Goal: Transaction & Acquisition: Obtain resource

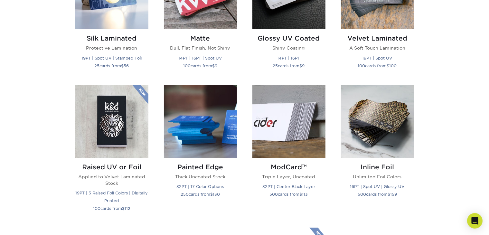
scroll to position [386, 0]
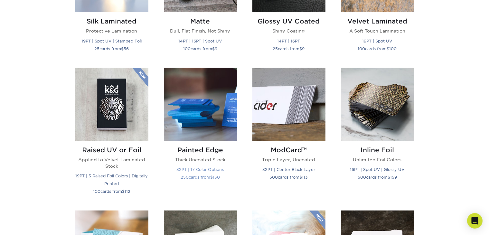
click at [197, 116] on img at bounding box center [200, 104] width 73 height 73
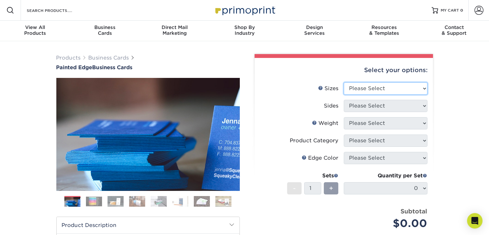
click at [384, 85] on select "Please Select 2" x 3.5" - Standard 2.125" x 3.375" - European 2.5" x 2.5" - Squ…" at bounding box center [386, 88] width 84 height 12
select select "2.00x3.50"
click at [344, 82] on select "Please Select 2" x 3.5" - Standard 2.125" x 3.375" - European 2.5" x 2.5" - Squ…" at bounding box center [386, 88] width 84 height 12
click at [384, 91] on select "Please Select 2" x 3.5" - Standard 2.125" x 3.375" - European 2.5" x 2.5" - Squ…" at bounding box center [386, 88] width 84 height 12
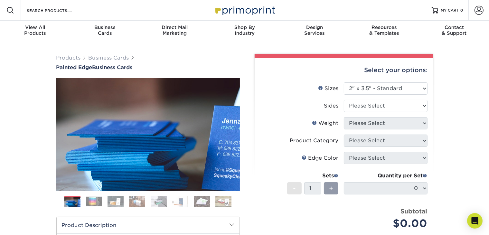
drag, startPoint x: 460, startPoint y: 91, endPoint x: 454, endPoint y: 92, distance: 6.2
click at [460, 90] on div "Products Business Cards Painted Edge Business Cards Previous Next" at bounding box center [244, 213] width 489 height 344
click at [399, 104] on select "Please Select Print Both Sides Print Front Only" at bounding box center [386, 106] width 84 height 12
select select "32d3c223-f82c-492b-b915-ba065a00862f"
click at [344, 100] on select "Please Select Print Both Sides Print Front Only" at bounding box center [386, 106] width 84 height 12
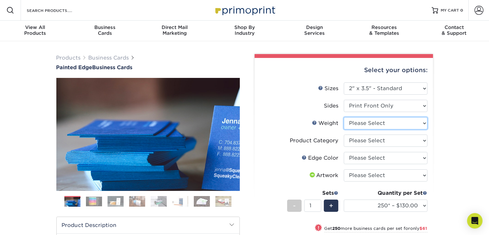
click at [382, 126] on select "Please Select 32PTUC" at bounding box center [386, 123] width 84 height 12
select select "32PTUC"
click at [344, 117] on select "Please Select 32PTUC" at bounding box center [386, 123] width 84 height 12
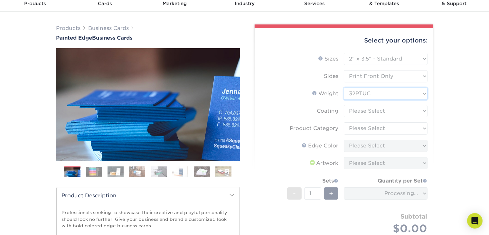
scroll to position [64, 0]
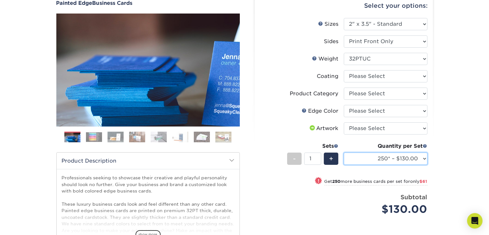
click at [401, 157] on select "250* – $130.00 500* – $191.00 1000* – $328.00" at bounding box center [386, 159] width 84 height 12
click at [375, 69] on li "Weight Help Weight Please Select 32PTUC" at bounding box center [343, 61] width 167 height 17
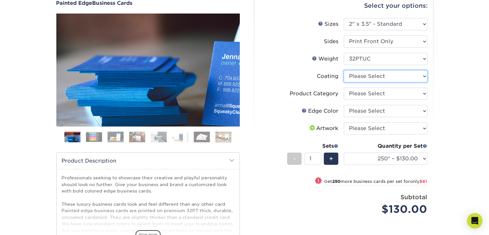
click at [375, 81] on select at bounding box center [386, 76] width 84 height 12
select select "3e7618de-abca-4bda-9f97-8b9129e913d8"
click at [344, 70] on select at bounding box center [386, 76] width 84 height 12
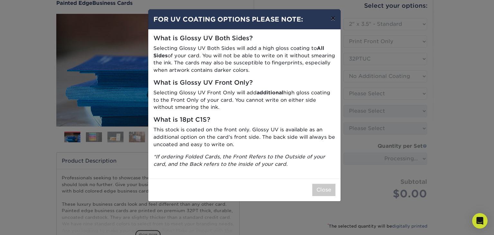
click at [335, 19] on button "×" at bounding box center [333, 18] width 15 height 18
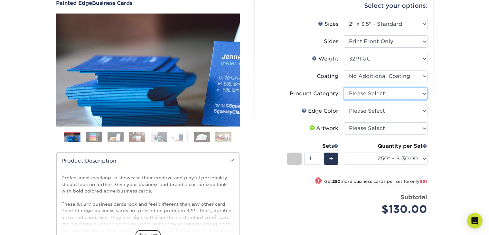
click at [395, 93] on select "Please Select Business Cards" at bounding box center [386, 94] width 84 height 12
click at [440, 92] on div "Products Business Cards Painted Edge Business Cards Previous Next" at bounding box center [244, 151] width 489 height 348
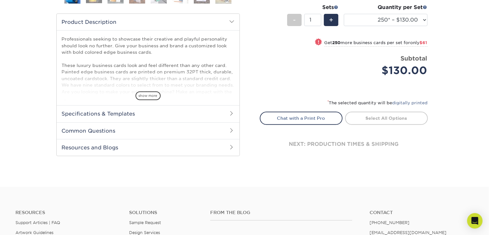
scroll to position [225, 0]
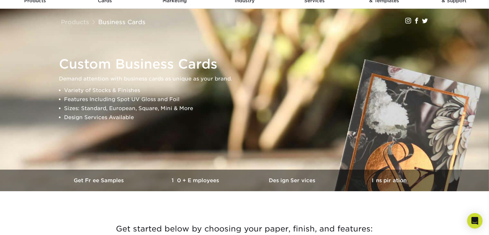
scroll to position [97, 0]
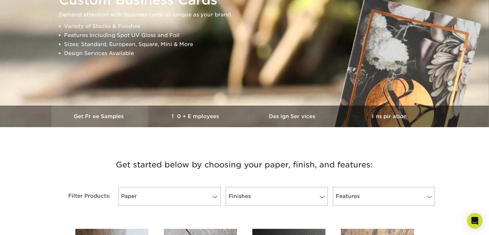
click at [106, 116] on h3 "Get Free Samples" at bounding box center [99, 116] width 97 height 6
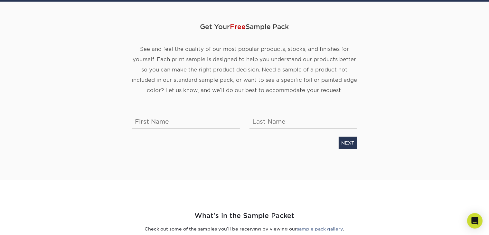
scroll to position [64, 0]
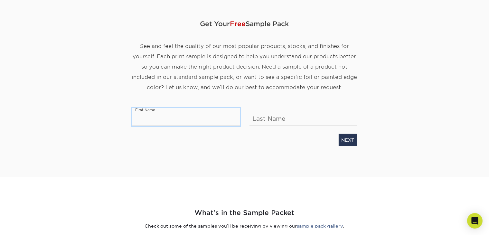
click at [173, 115] on input "text" at bounding box center [186, 117] width 108 height 18
type input "Emmi"
type input "[PERSON_NAME]"
click at [350, 139] on link "NEXT" at bounding box center [348, 140] width 19 height 12
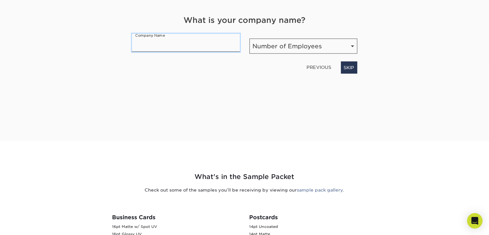
click at [192, 46] on input "text" at bounding box center [186, 43] width 108 height 18
type input "L'[PERSON_NAME] America"
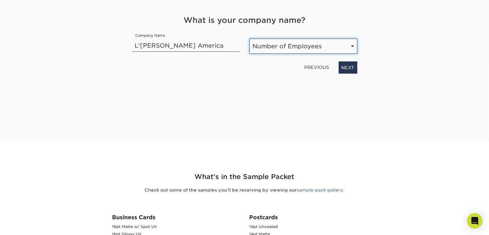
click at [266, 46] on select "Number of Employees Self-employed 1-10 employees 11-50 employees 51-200 employe…" at bounding box center [303, 46] width 108 height 15
select select "51-200"
click at [249, 39] on select "Number of Employees Self-employed 1-10 employees 11-50 employees 51-200 employe…" at bounding box center [303, 46] width 108 height 15
click at [390, 101] on div "Get Your Free Sample Pack See and feel the quality of our most popular products…" at bounding box center [244, 52] width 376 height 178
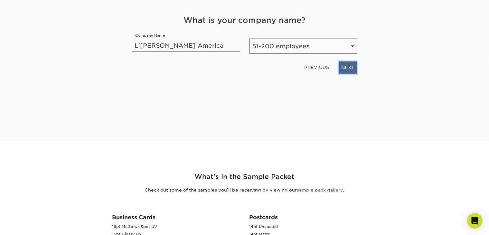
click at [352, 67] on link "NEXT" at bounding box center [348, 67] width 19 height 12
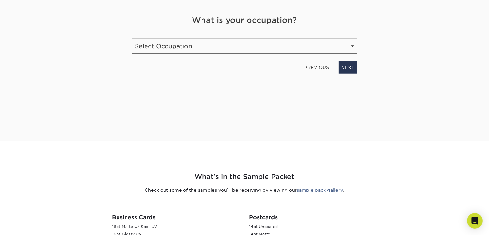
click at [215, 53] on div "What is your occupation? Occupation Select Occupation Agency Automotive Blogger…" at bounding box center [244, 43] width 235 height 59
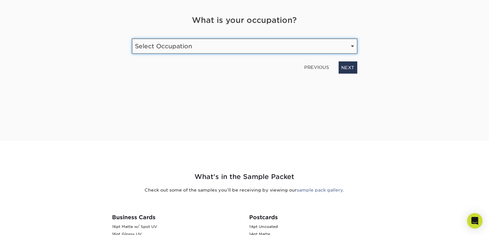
click at [218, 46] on select "Select Occupation Agency Automotive Blogger Cleaning Services Construction Educ…" at bounding box center [244, 46] width 225 height 15
select select "Marketing"
click at [132, 39] on select "Select Occupation Agency Automotive Blogger Cleaning Services Construction Educ…" at bounding box center [244, 46] width 225 height 15
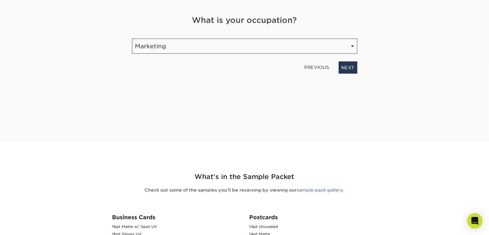
click at [342, 99] on div "Get Your Free Sample Pack See and feel the quality of our most popular products…" at bounding box center [244, 44] width 225 height 163
click at [345, 67] on link "NEXT" at bounding box center [348, 67] width 19 height 12
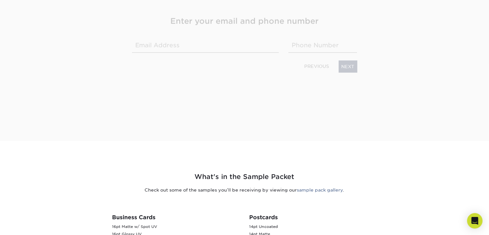
scroll to position [102, 0]
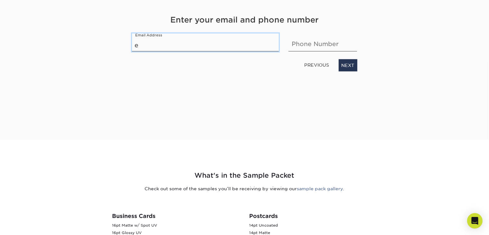
type input "[EMAIL_ADDRESS][PERSON_NAME][DOMAIN_NAME]"
type input "2037335520"
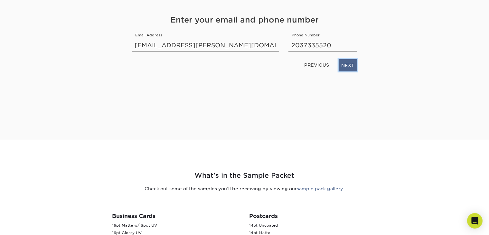
click at [352, 67] on link "NEXT" at bounding box center [348, 65] width 19 height 12
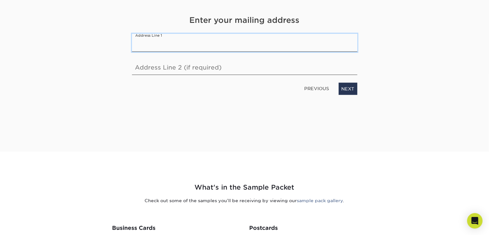
click at [299, 50] on input "text" at bounding box center [244, 43] width 225 height 18
type input "2 Corporate Dr -- Suite 550"
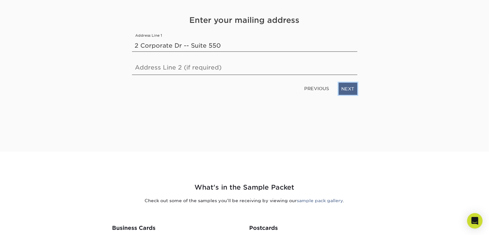
click at [346, 89] on link "NEXT" at bounding box center [348, 89] width 19 height 12
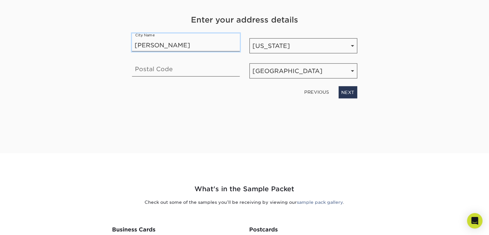
type input "[PERSON_NAME]"
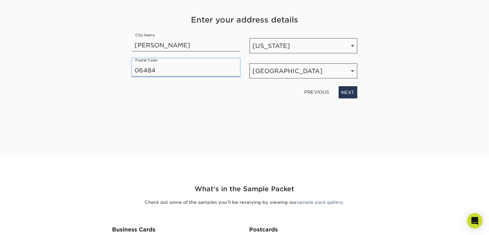
type input "06484"
click at [439, 112] on section "Get Your Free Sample Pack See and feel the quality of our most popular products…" at bounding box center [244, 64] width 489 height 178
click at [346, 91] on link "NEXT" at bounding box center [348, 92] width 19 height 12
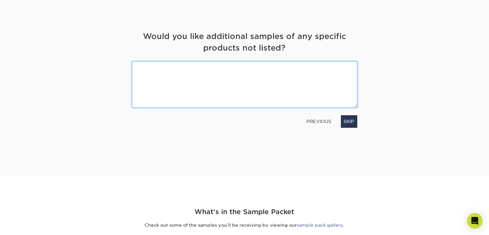
scroll to position [64, 0]
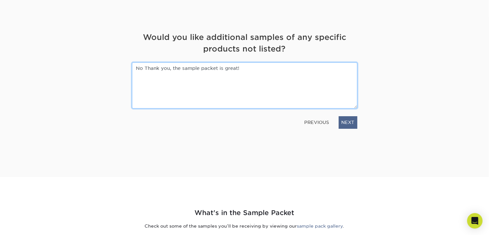
type textarea "No Thank you, the sample packet is great!"
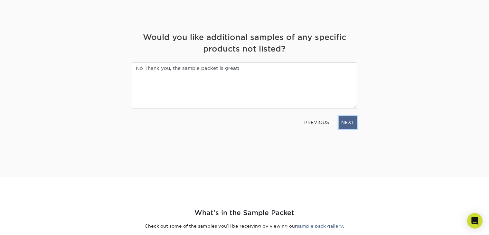
click at [349, 124] on link "NEXT" at bounding box center [348, 122] width 19 height 12
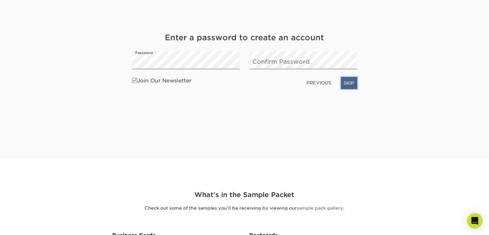
click at [346, 86] on link "SKIP" at bounding box center [349, 83] width 16 height 12
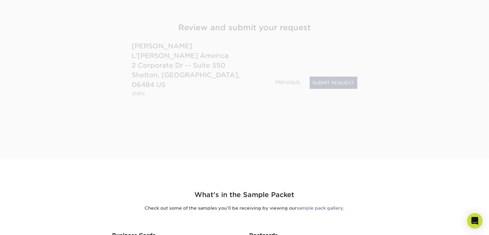
scroll to position [77, 0]
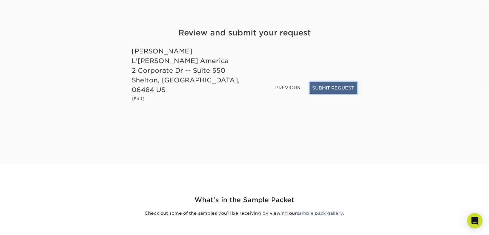
click at [344, 94] on button "SUBMIT REQUEST" at bounding box center [334, 88] width 48 height 12
